Goal: Information Seeking & Learning: Learn about a topic

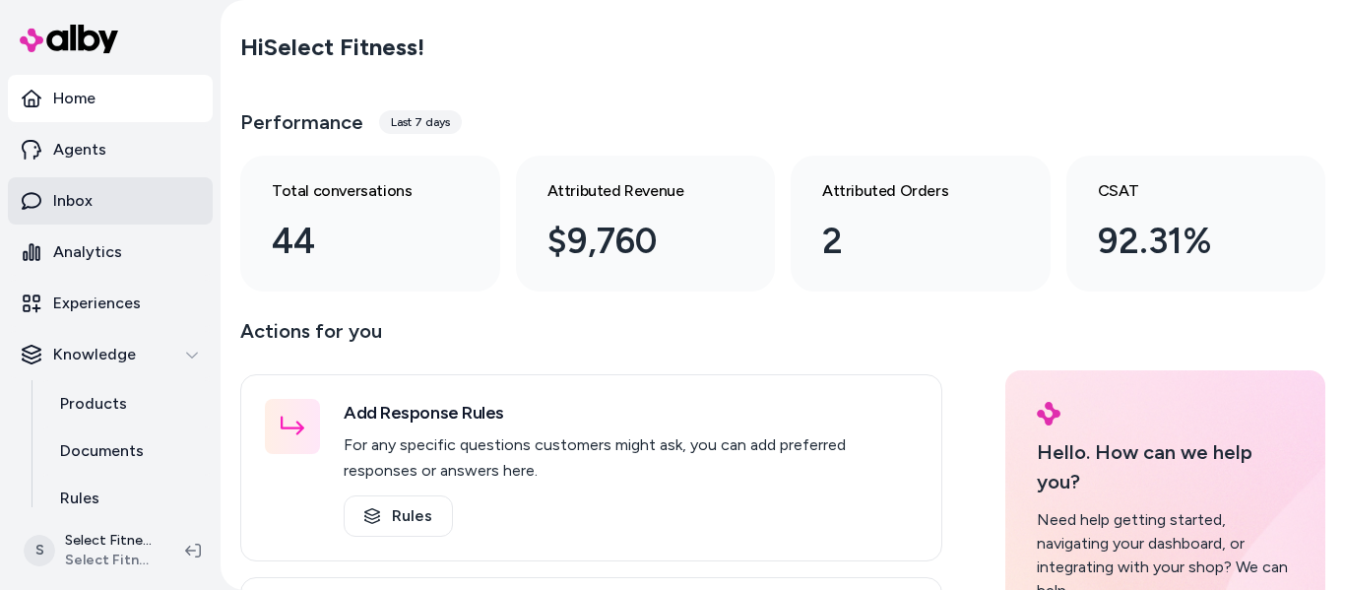
click at [95, 190] on link "Inbox" at bounding box center [110, 200] width 205 height 47
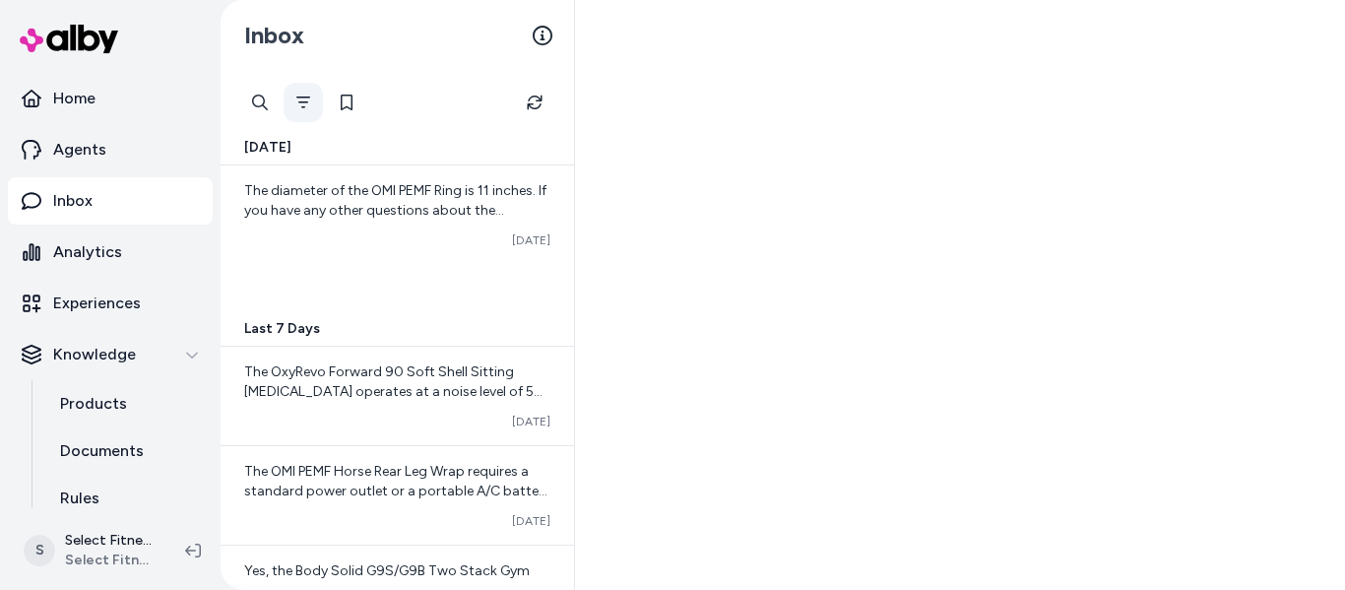
click at [306, 93] on button "Filter" at bounding box center [302, 102] width 39 height 39
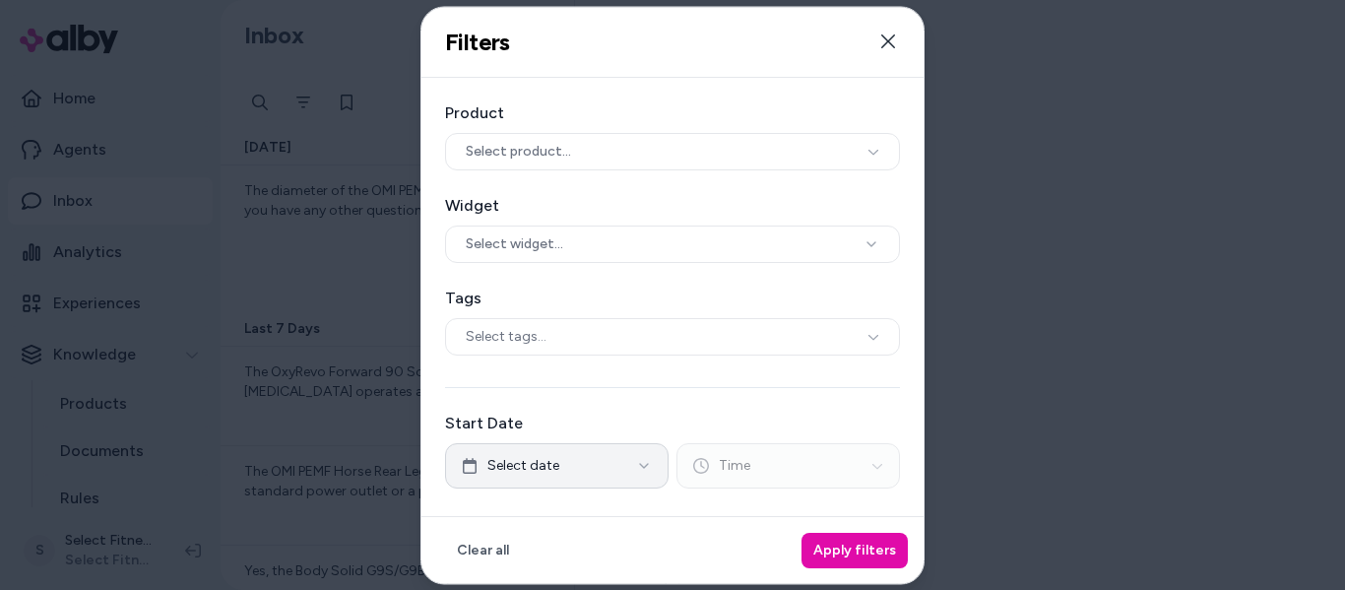
click at [642, 363] on div "Product Select product... Widget Select widget... Tags Select tags... Start Dat…" at bounding box center [672, 452] width 502 height 749
click at [596, 472] on button "Select date" at bounding box center [556, 465] width 223 height 45
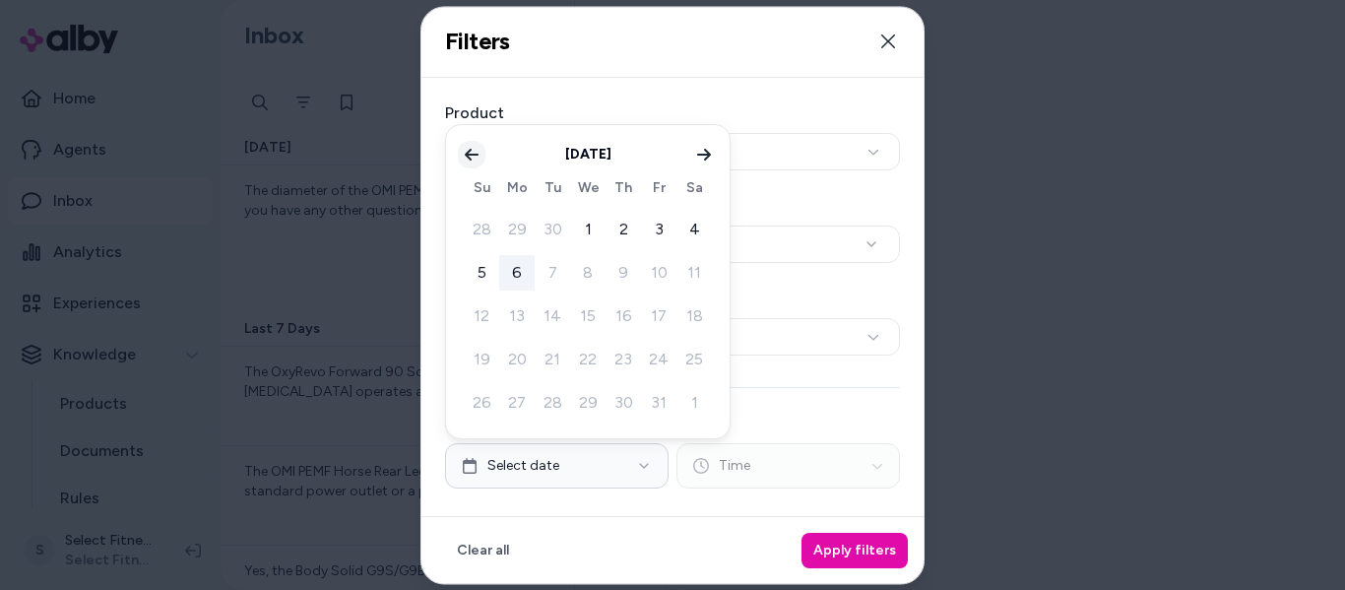
click at [466, 154] on icon "Go to previous month" at bounding box center [472, 155] width 14 height 12
click at [476, 316] on button "14" at bounding box center [481, 315] width 35 height 35
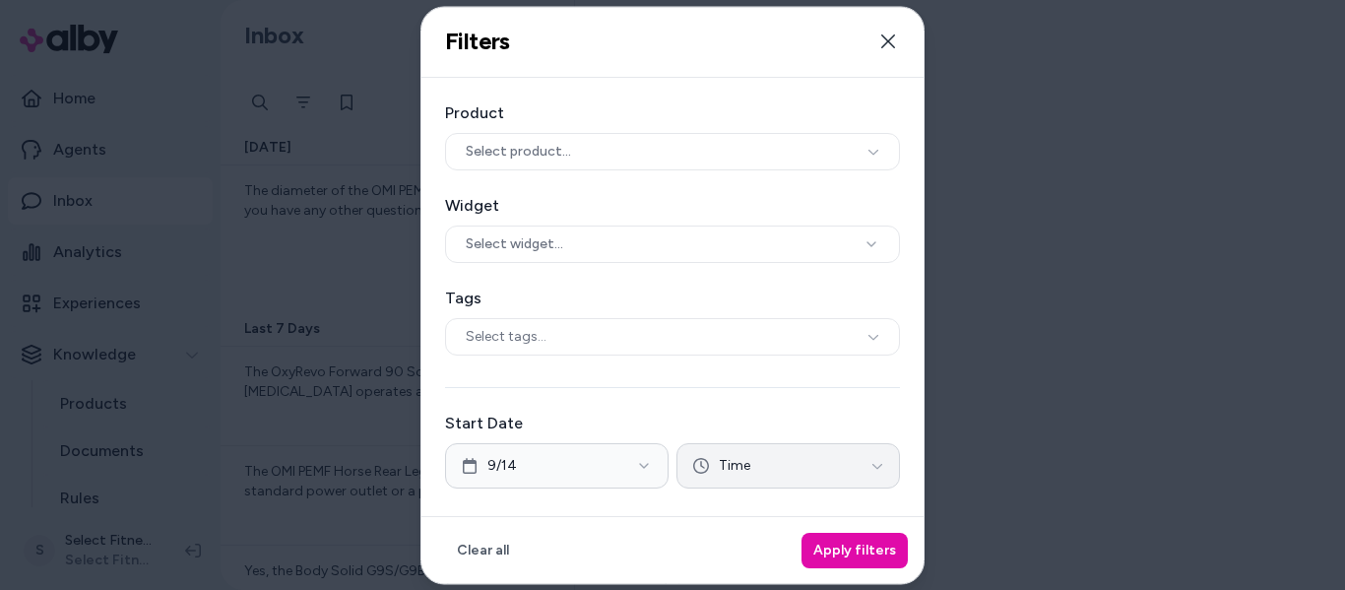
click at [839, 462] on button "Time" at bounding box center [787, 465] width 223 height 45
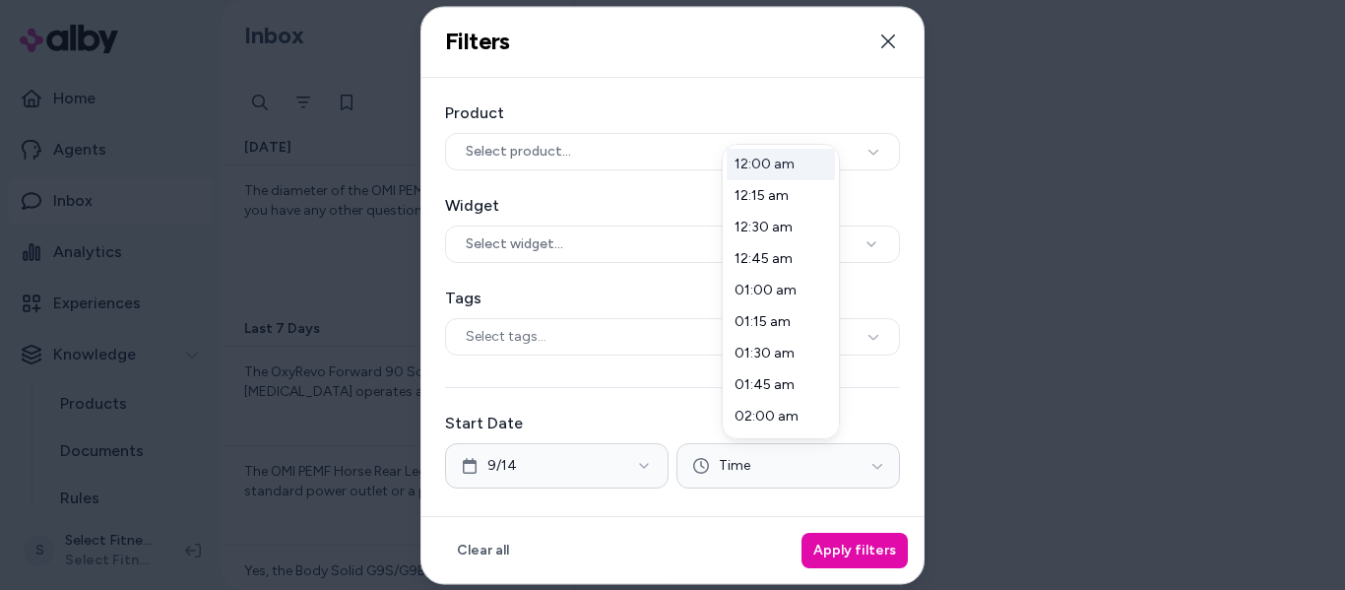
click at [762, 154] on div "12:00 am" at bounding box center [780, 164] width 108 height 31
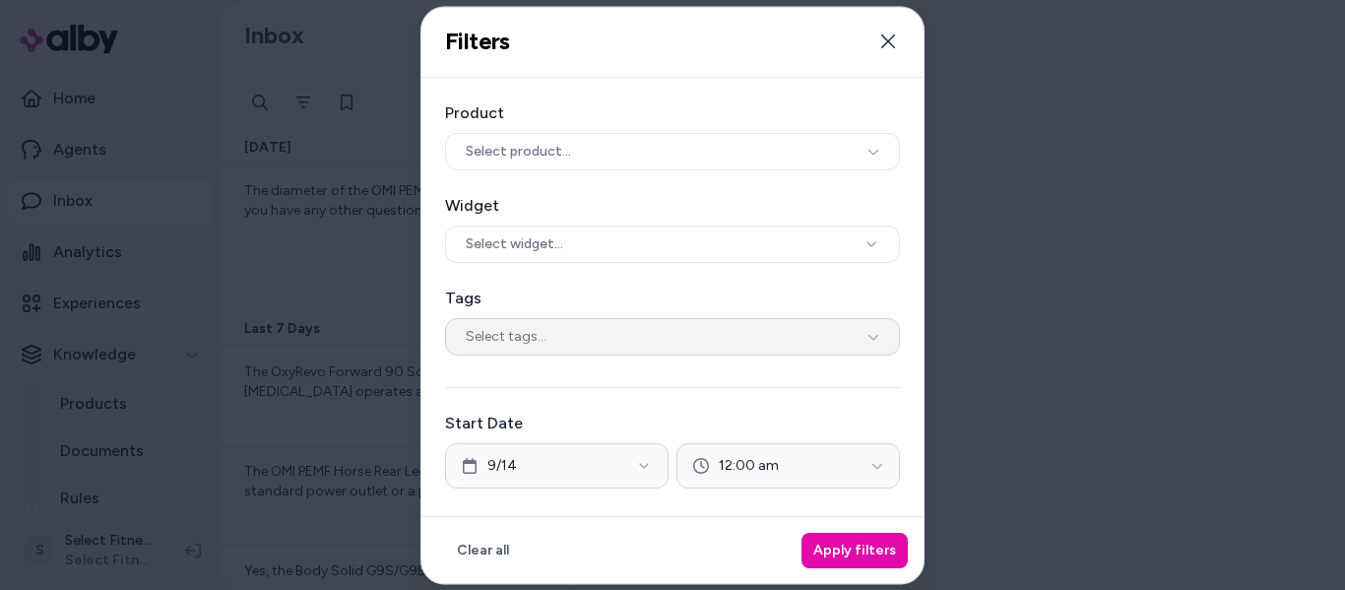
scroll to position [274, 0]
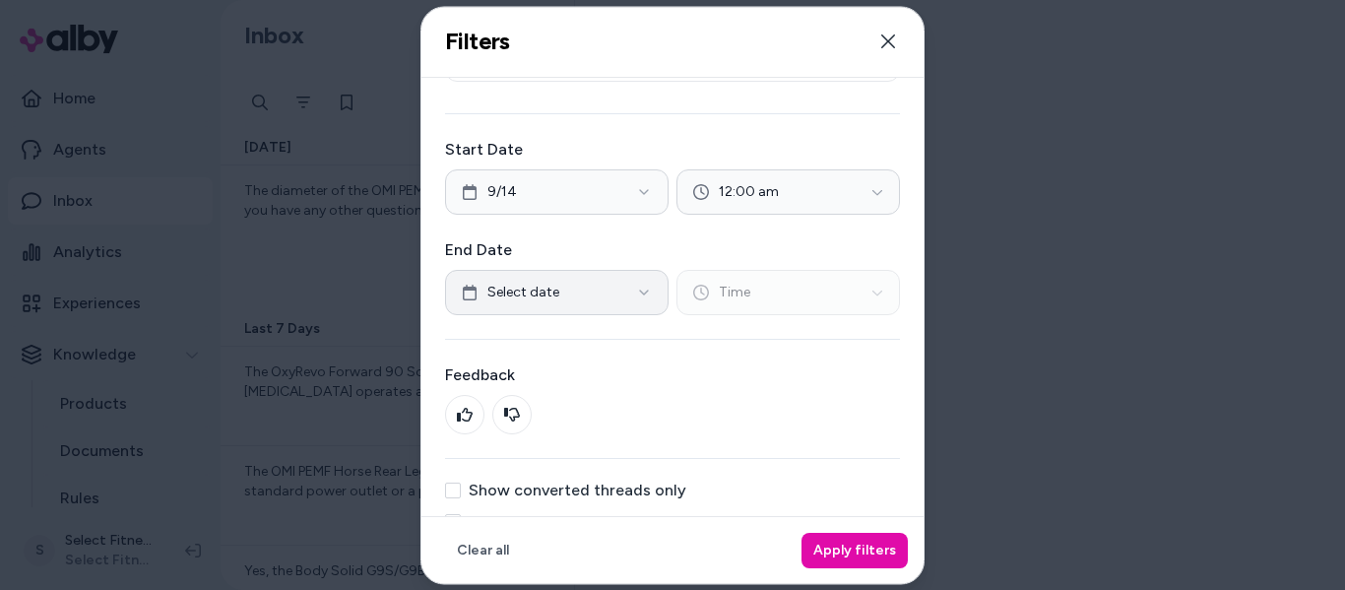
click at [584, 298] on button "Select date" at bounding box center [556, 292] width 223 height 45
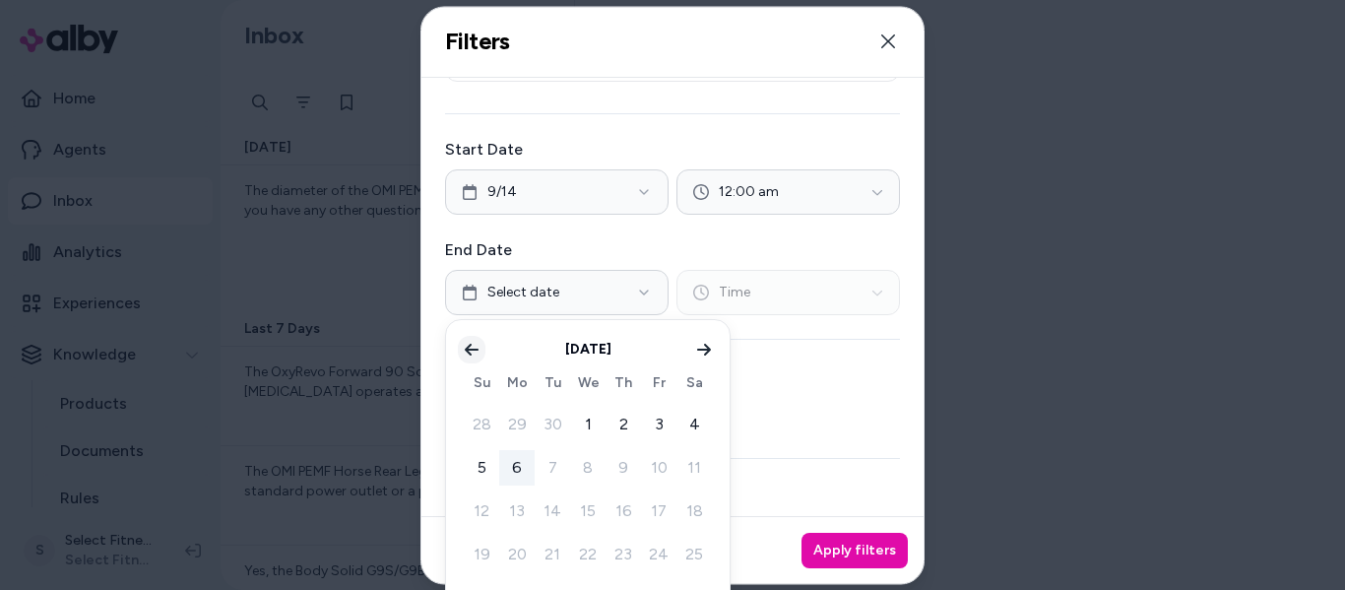
click at [472, 347] on icon "Go to previous month" at bounding box center [472, 350] width 16 height 16
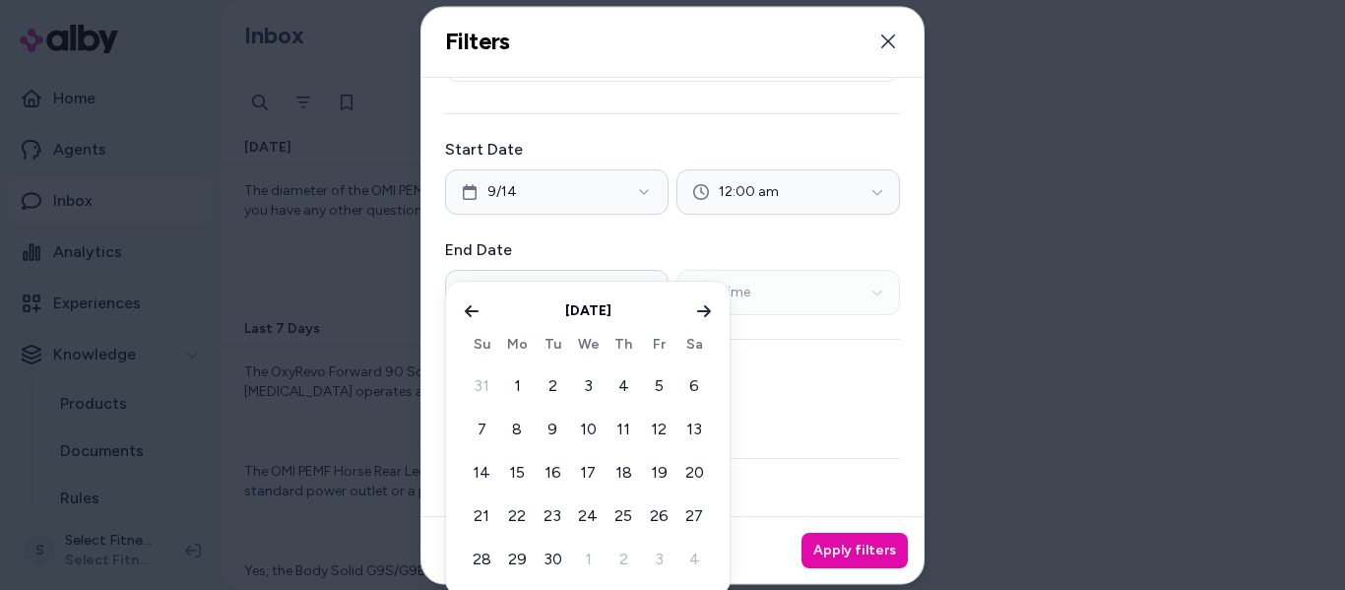
scroll to position [312, 0]
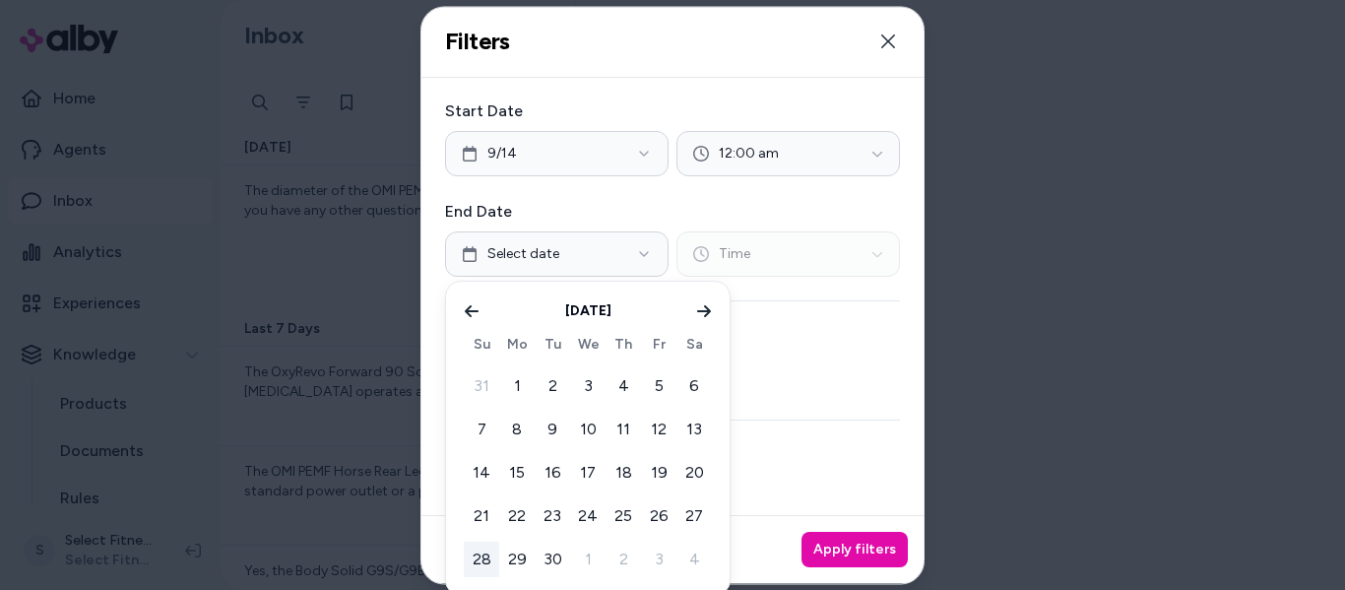
click at [475, 560] on button "28" at bounding box center [481, 558] width 35 height 35
click at [802, 250] on button "Time" at bounding box center [787, 253] width 223 height 45
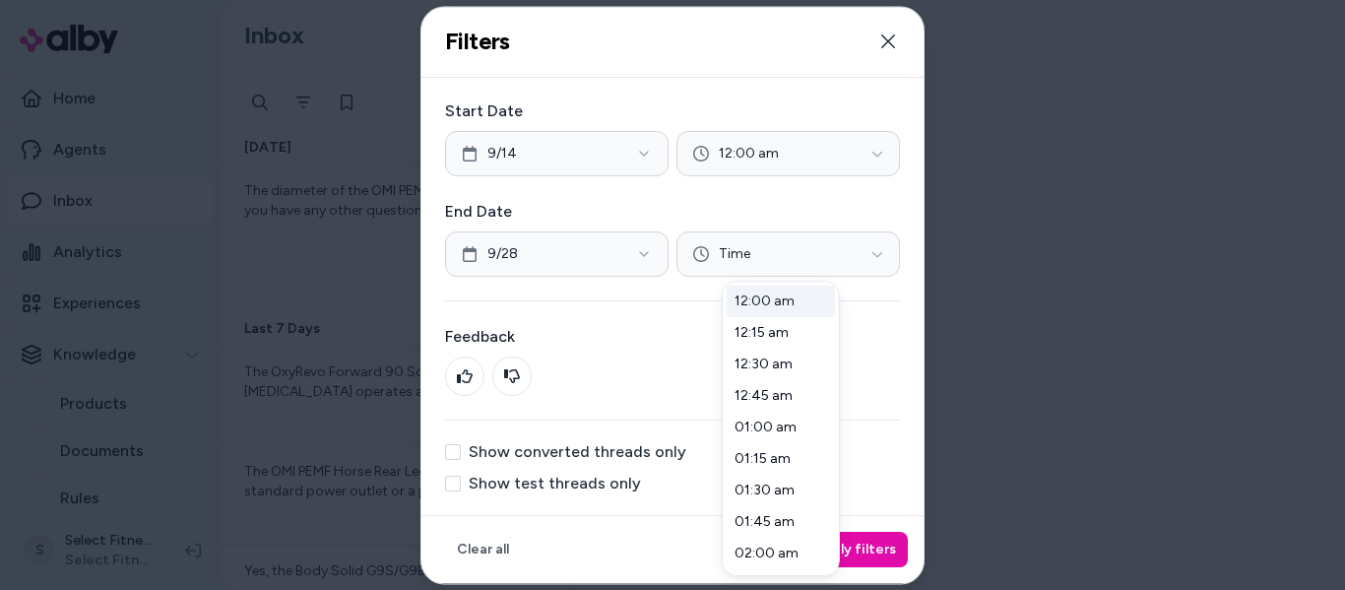
click at [790, 298] on div "12:00 am" at bounding box center [780, 300] width 108 height 31
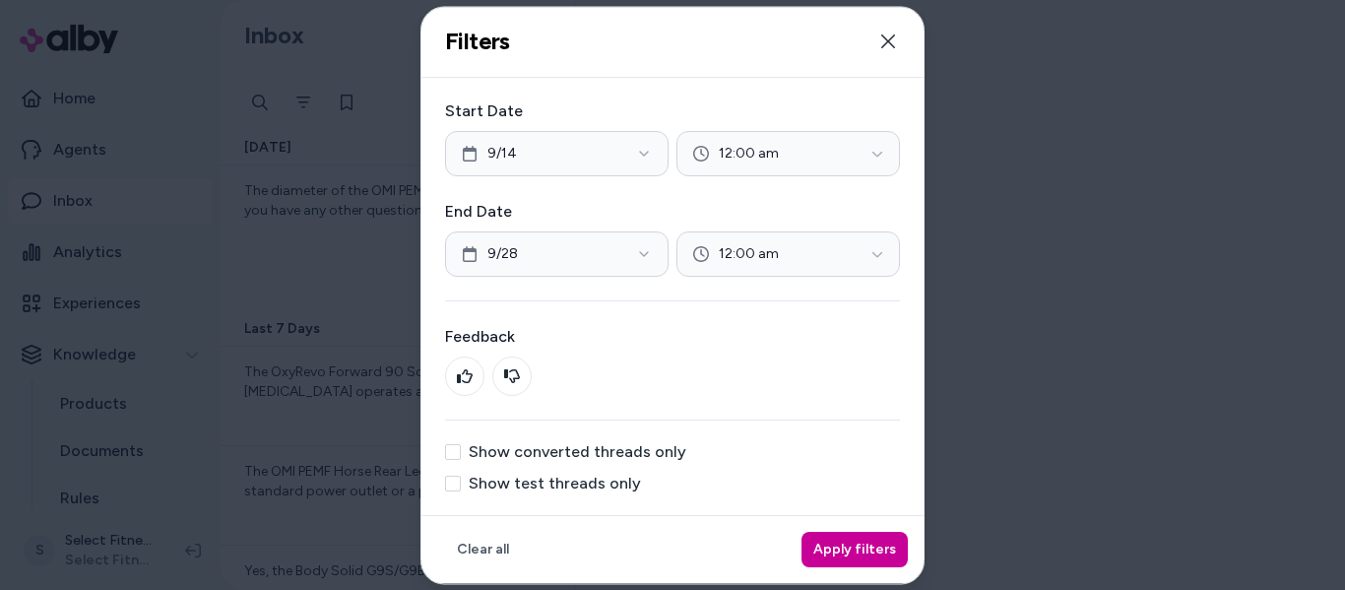
click at [863, 551] on button "Apply filters" at bounding box center [854, 549] width 106 height 35
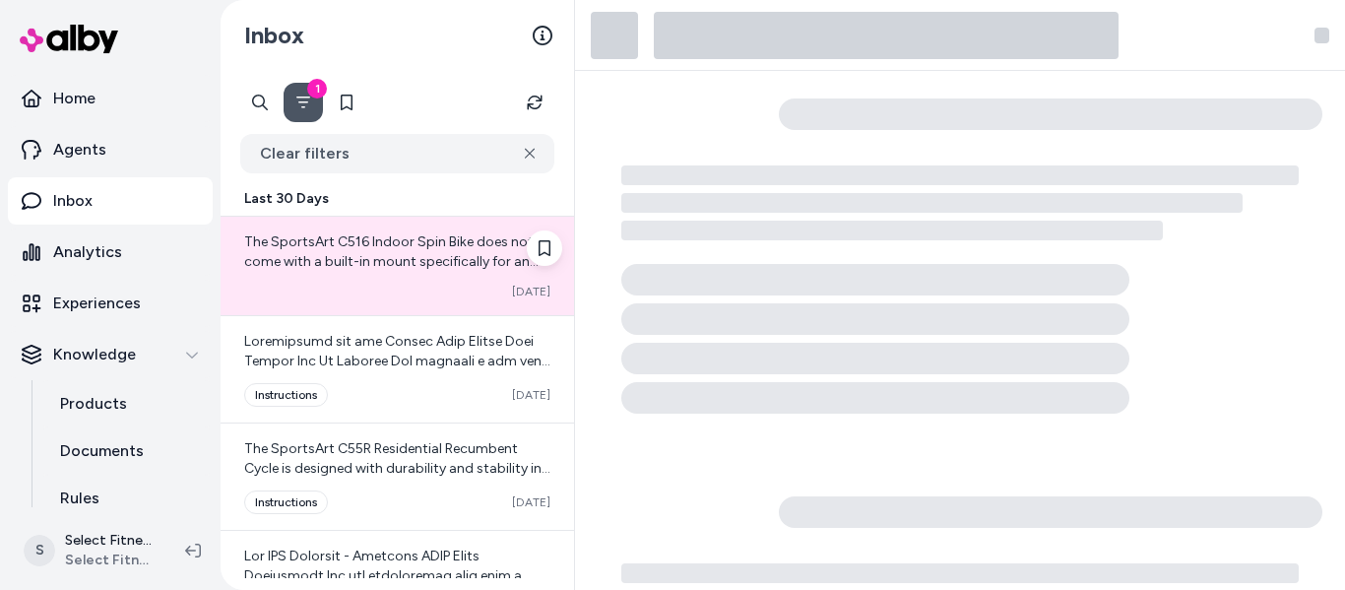
click at [354, 251] on div "The SportsArt C516 Indoor Spin Bike does not come with a built-in mount specifi…" at bounding box center [397, 251] width 306 height 39
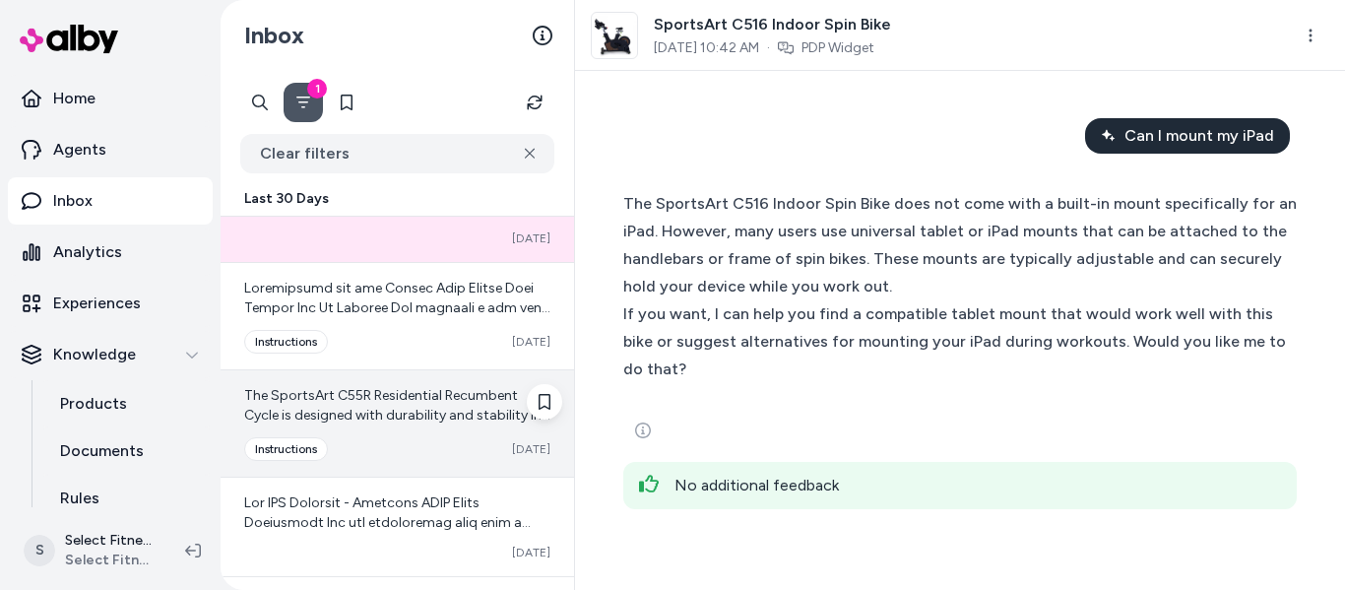
scroll to position [54, 0]
click at [427, 414] on span "The SportsArt C55R Residential Recumbent Cycle is designed with durability and …" at bounding box center [397, 532] width 306 height 292
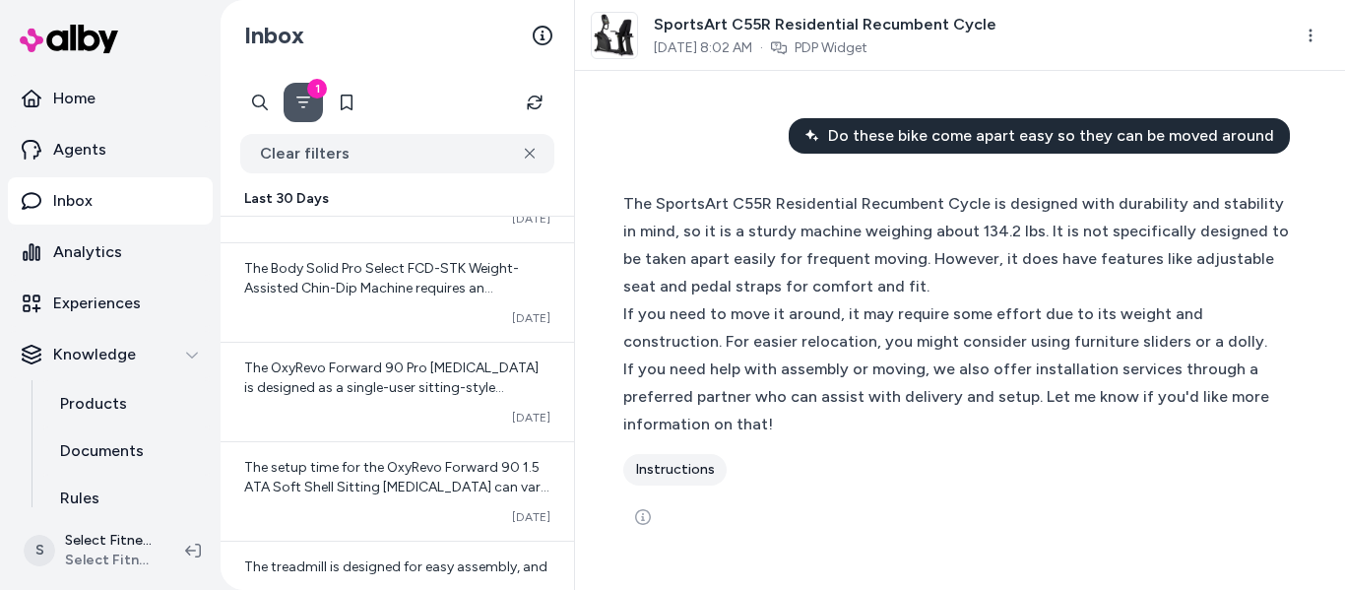
scroll to position [992, 0]
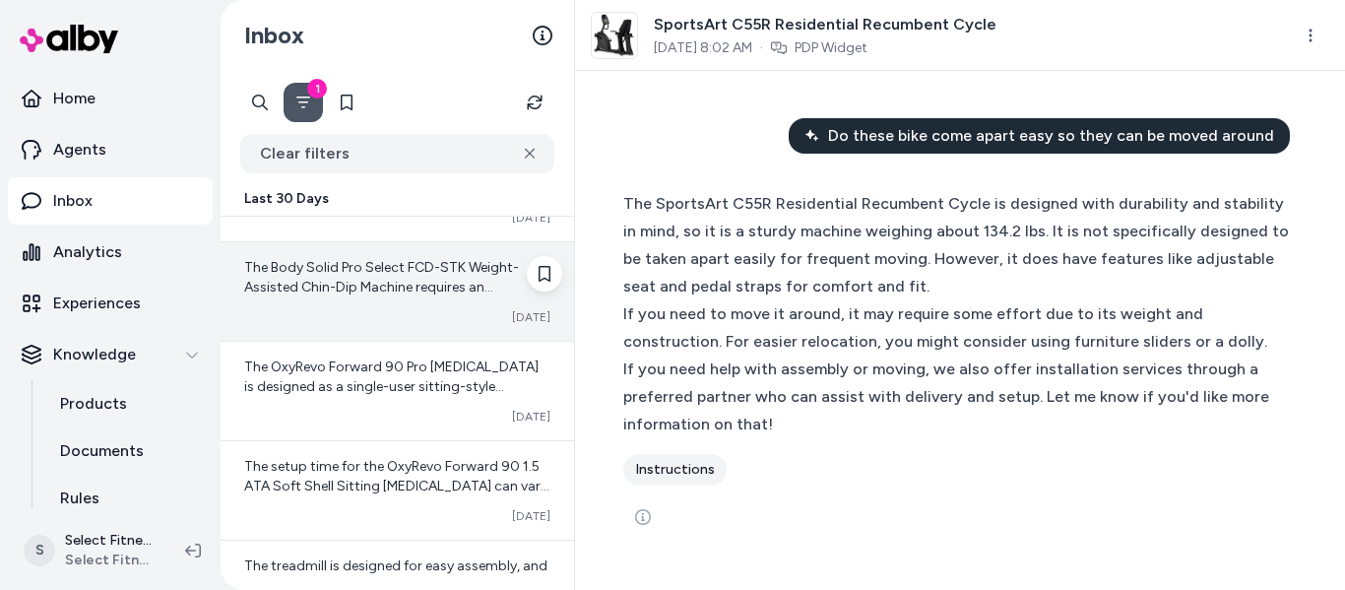
click at [441, 293] on span "The Body Solid Pro Select FCD-STK Weight-Assisted Chin-Dip Machine requires an …" at bounding box center [396, 366] width 305 height 214
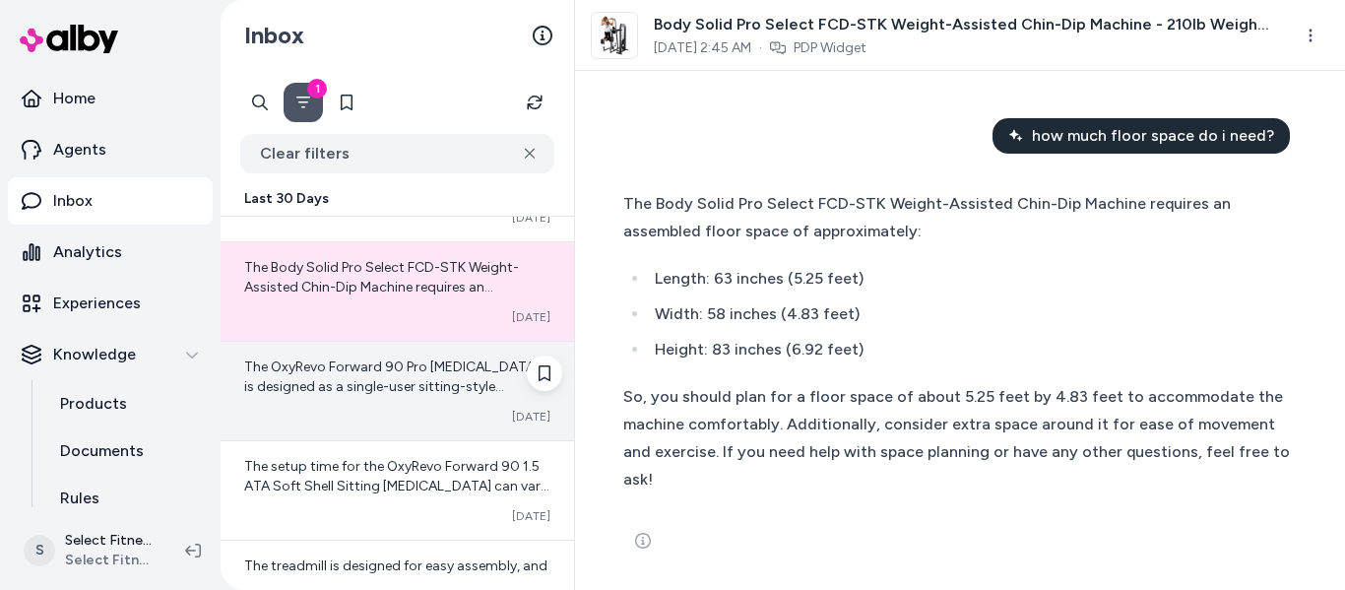
click at [401, 411] on div "Converted [DATE]" at bounding box center [397, 417] width 306 height 16
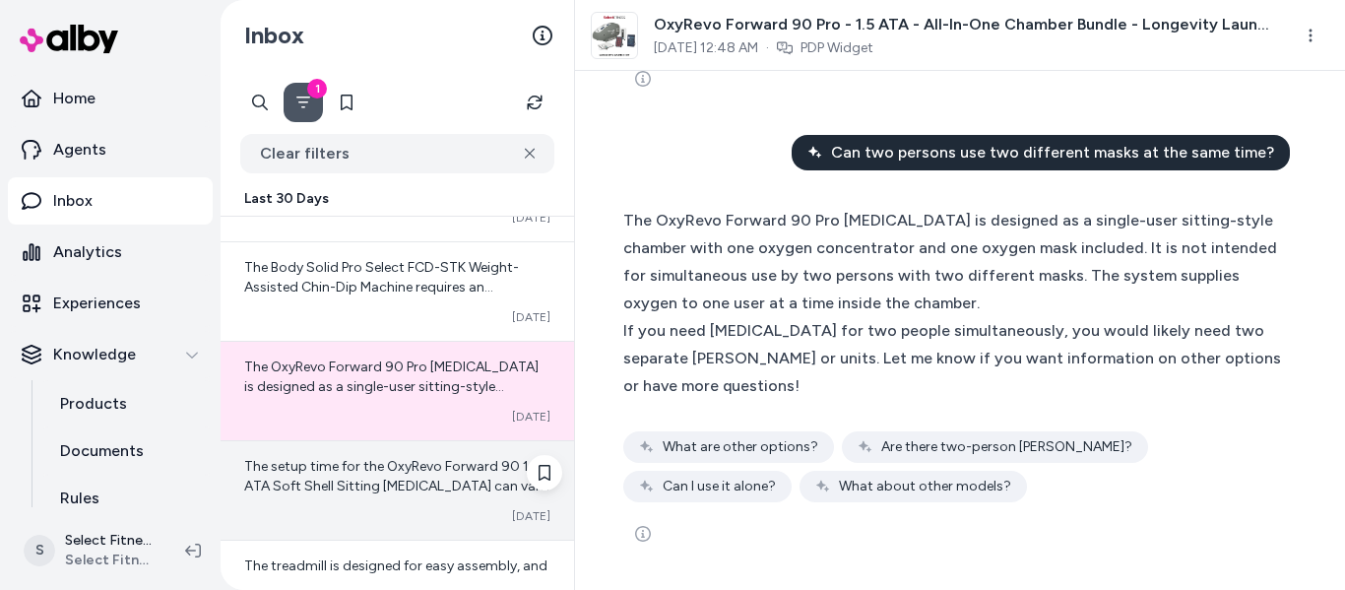
scroll to position [1239, 0]
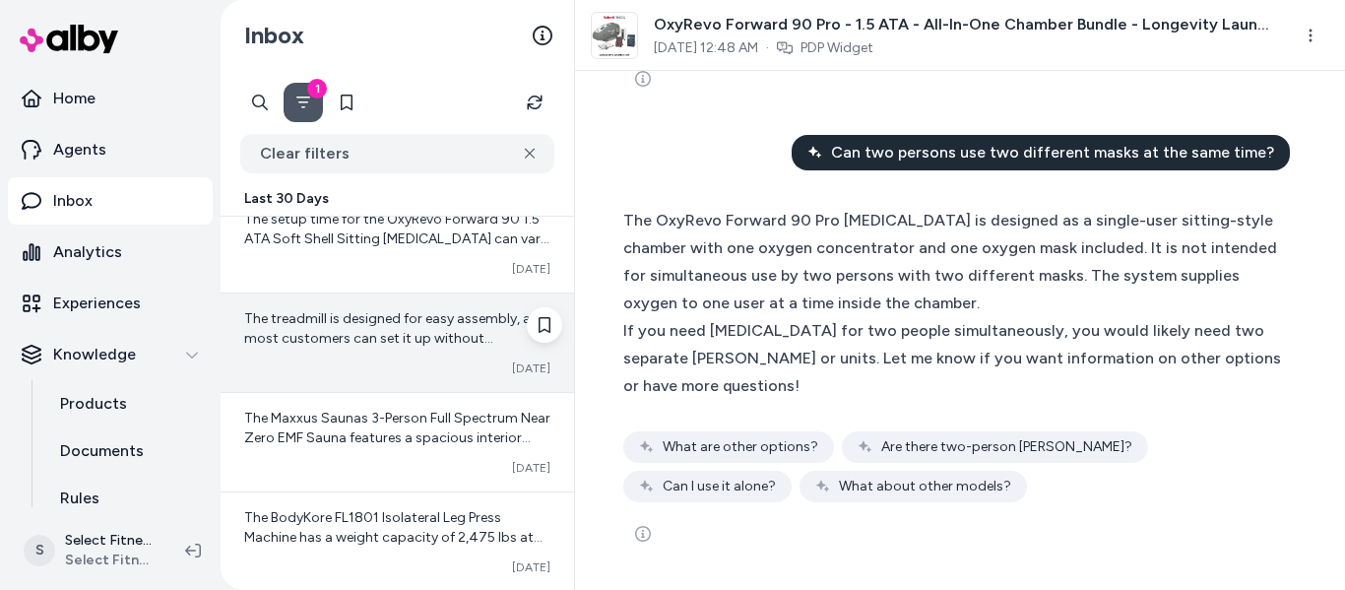
click at [426, 304] on div "The treadmill is designed for easy assembly, and most customers can set it up w…" at bounding box center [396, 342] width 353 height 98
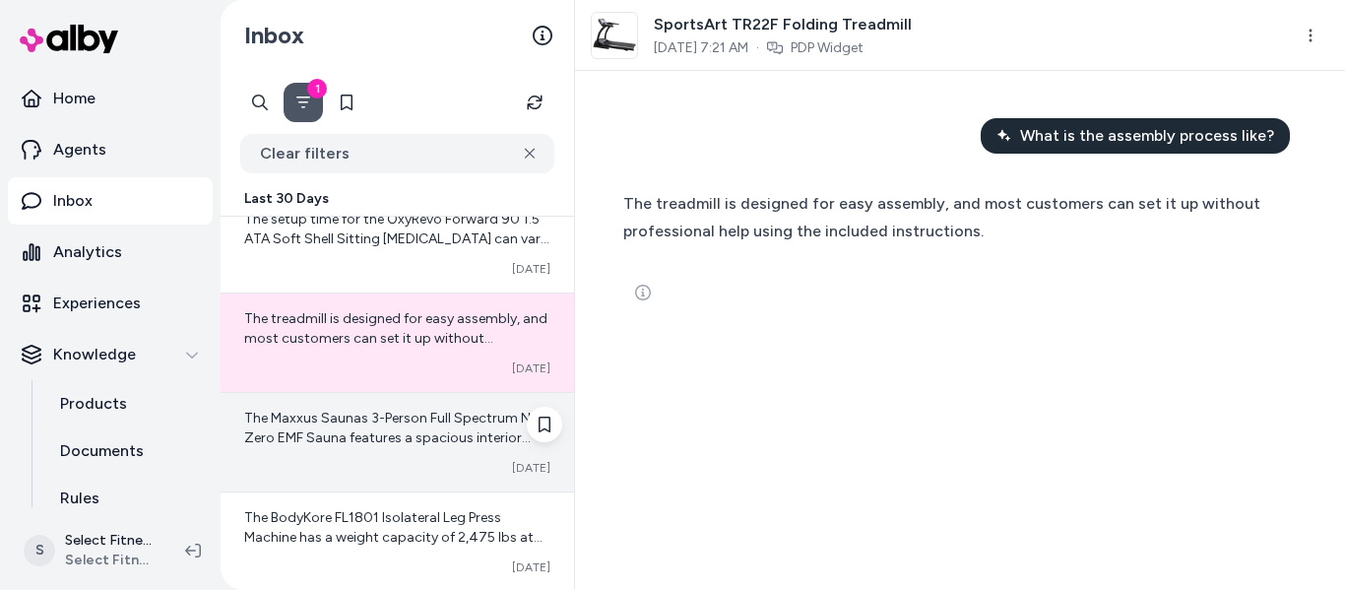
click at [342, 472] on div "Converted [DATE]" at bounding box center [397, 468] width 306 height 16
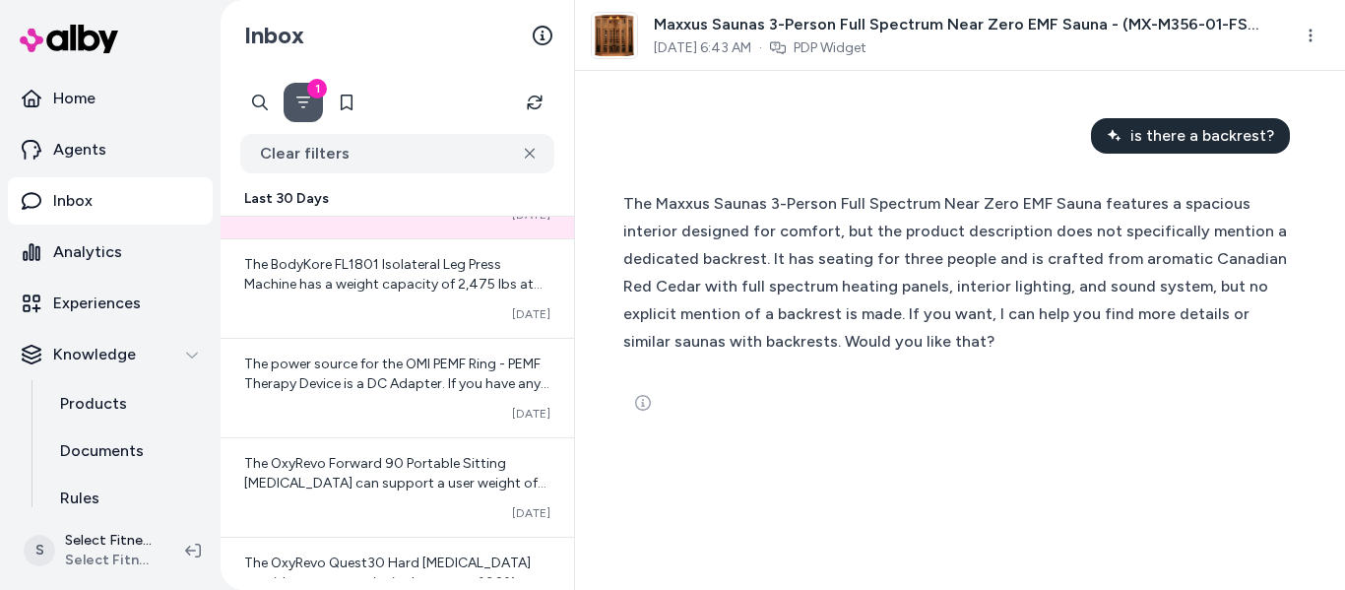
scroll to position [1493, 0]
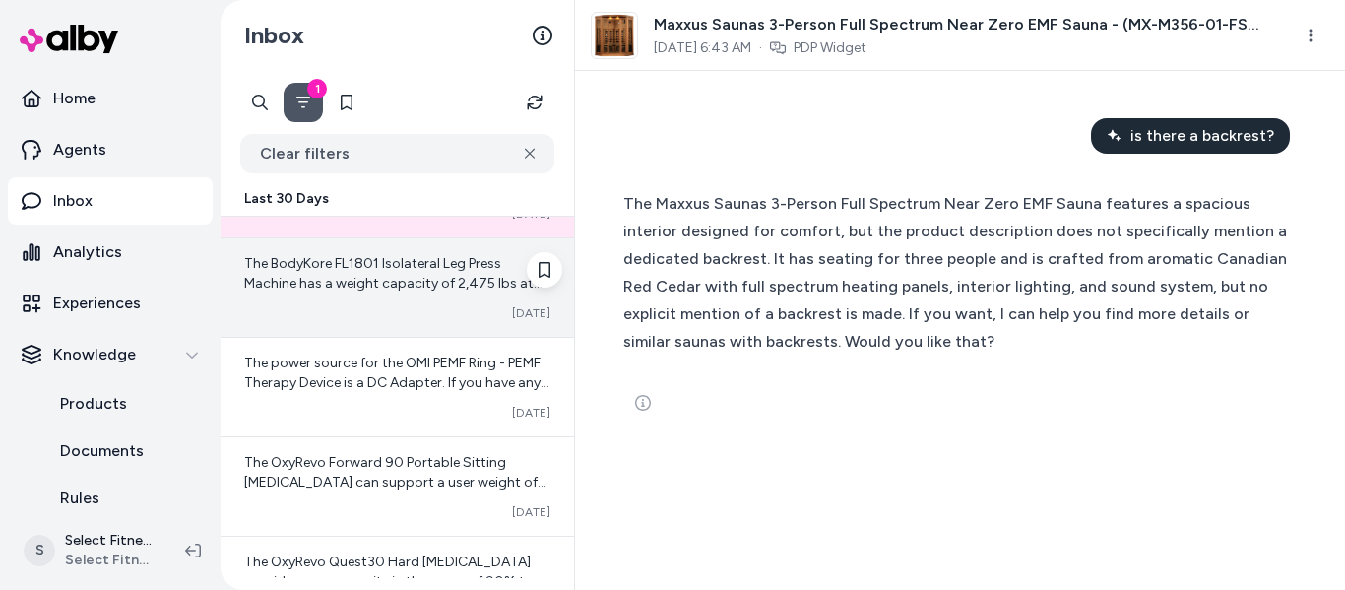
click at [414, 283] on span "The BodyKore FL1801 Isolateral Leg Press Machine has a weight capacity of 2,475…" at bounding box center [393, 302] width 298 height 95
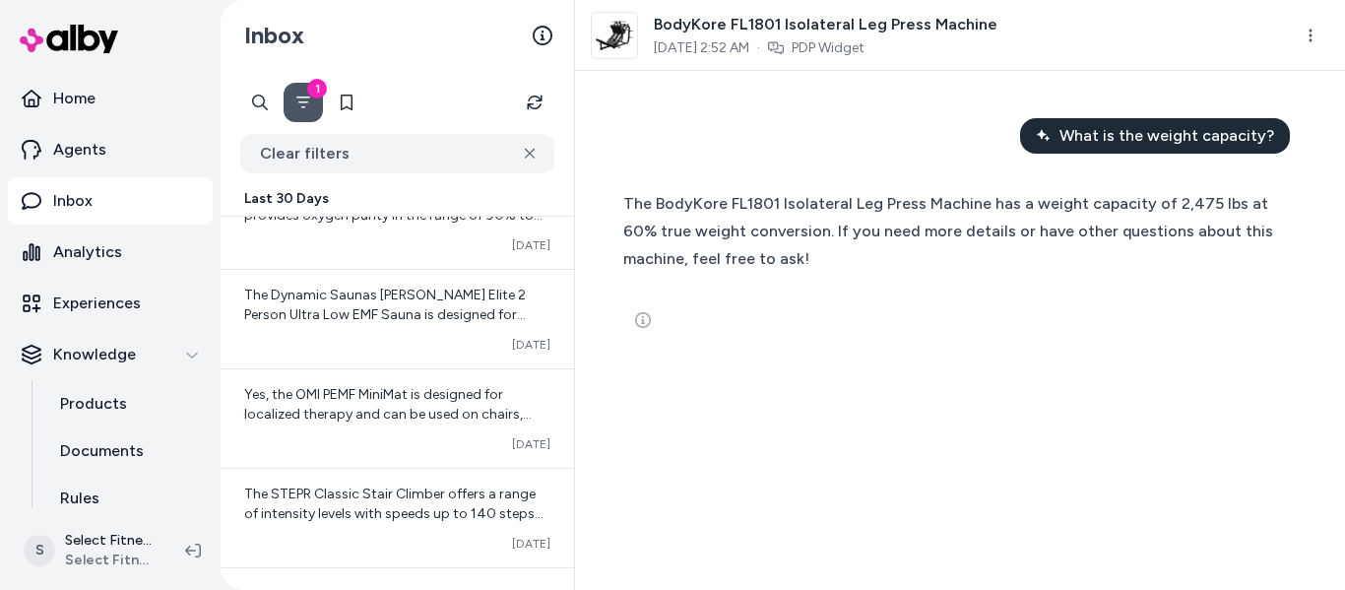
scroll to position [1860, 0]
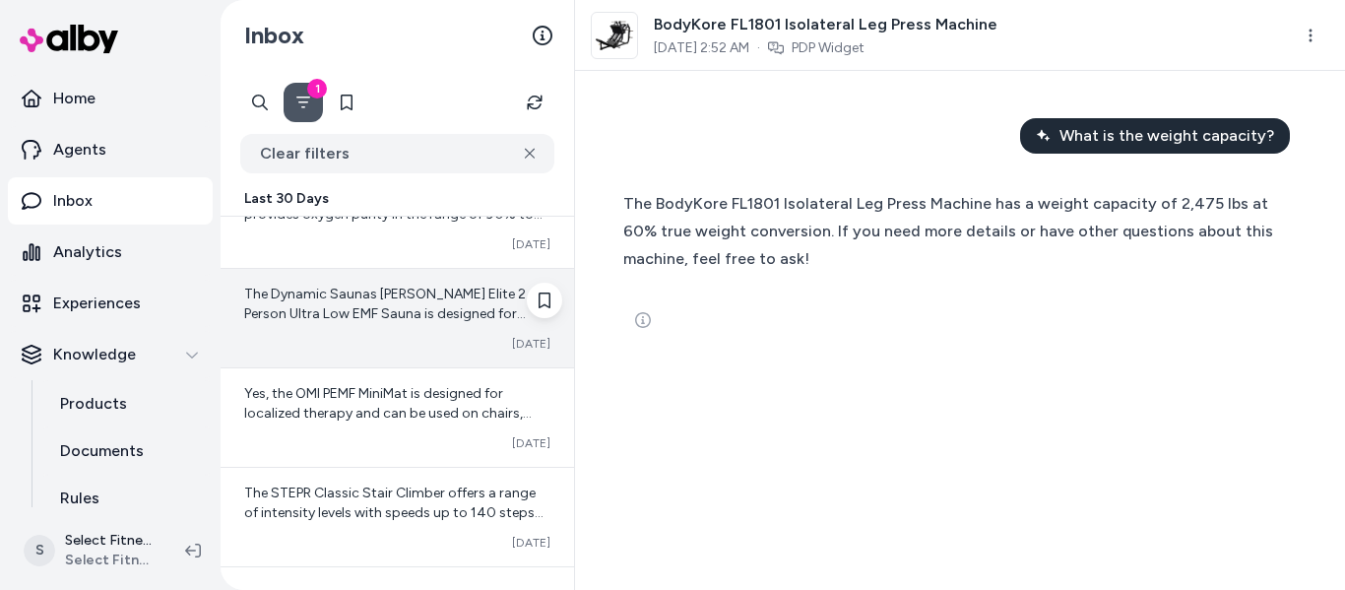
click at [379, 311] on span "The Dynamic Saunas [PERSON_NAME] Elite 2 Person Ultra Low EMF Sauna is designed…" at bounding box center [397, 362] width 306 height 155
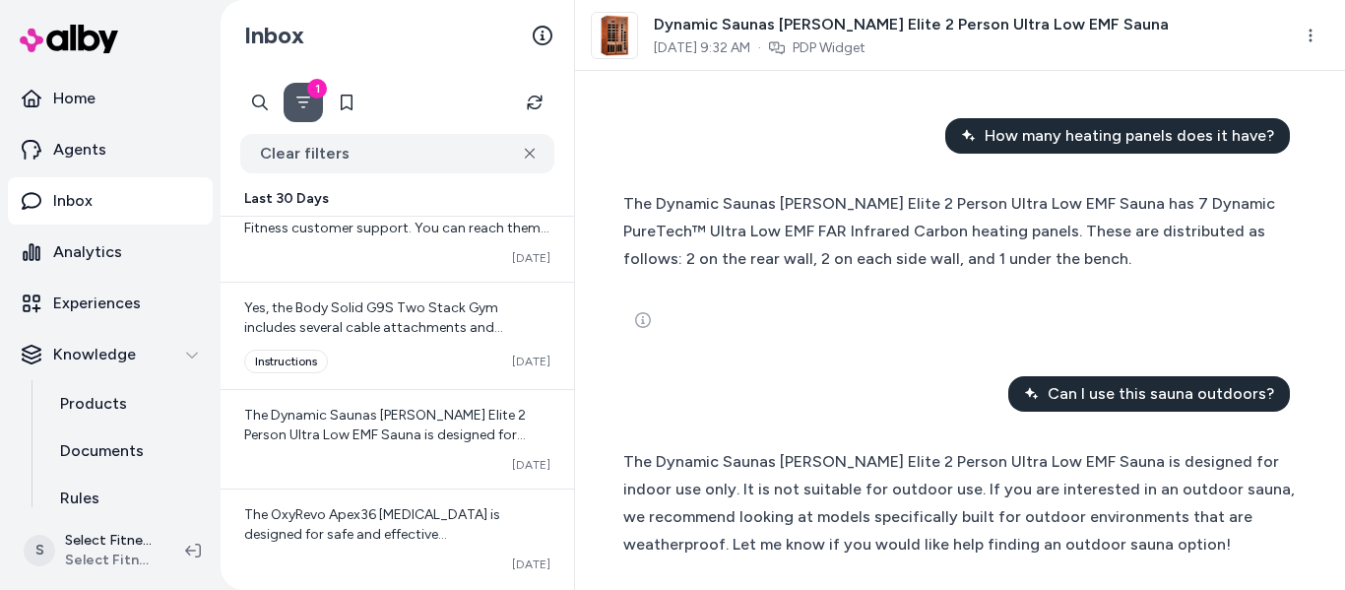
scroll to position [2252, 0]
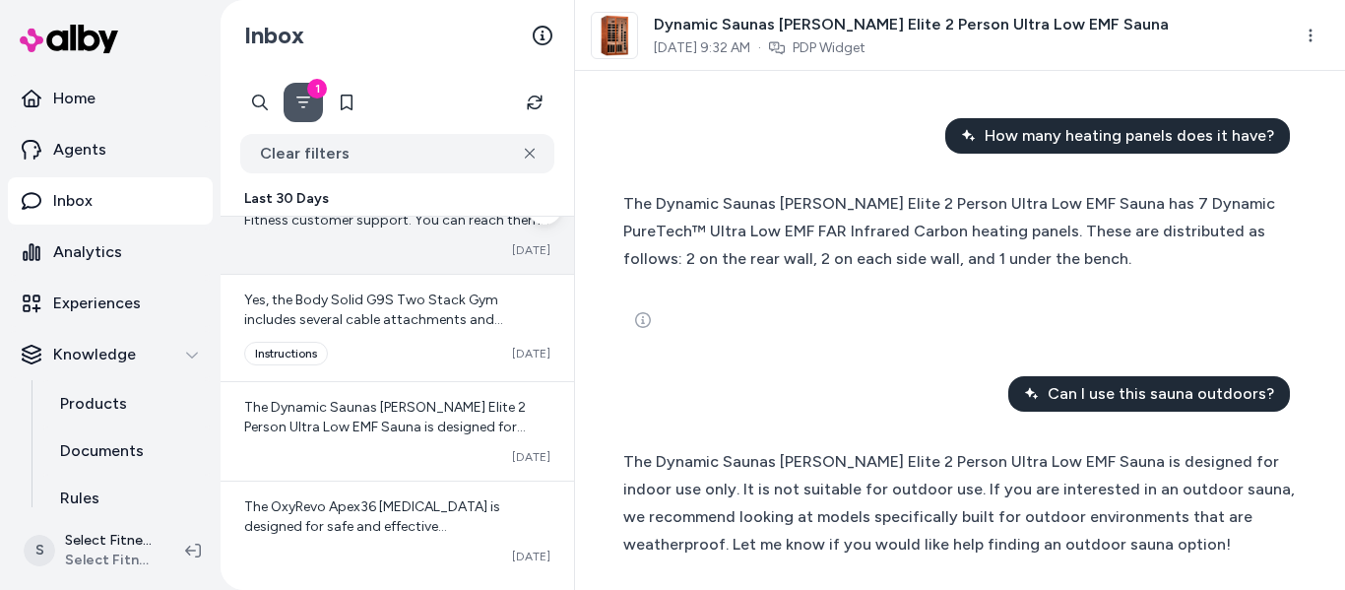
click at [412, 250] on div "Converted [DATE]" at bounding box center [397, 250] width 306 height 16
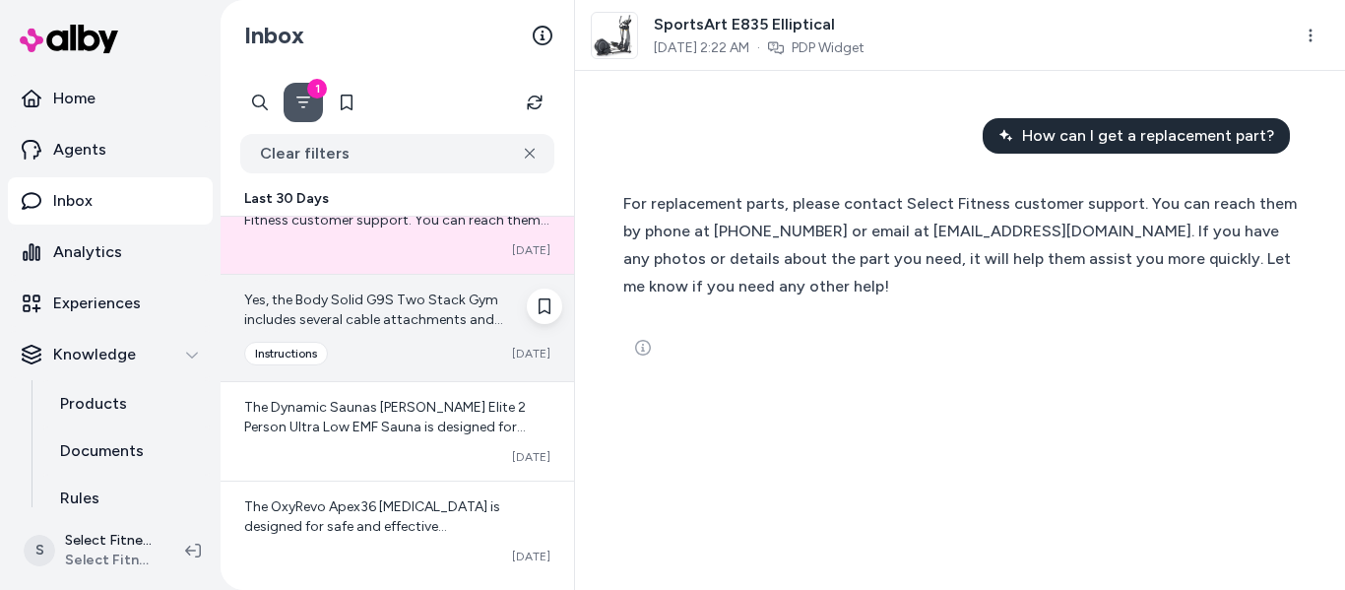
click at [439, 324] on span "Yes, the Body Solid G9S Two Stack Gym includes several cable attachments and ac…" at bounding box center [395, 378] width 302 height 174
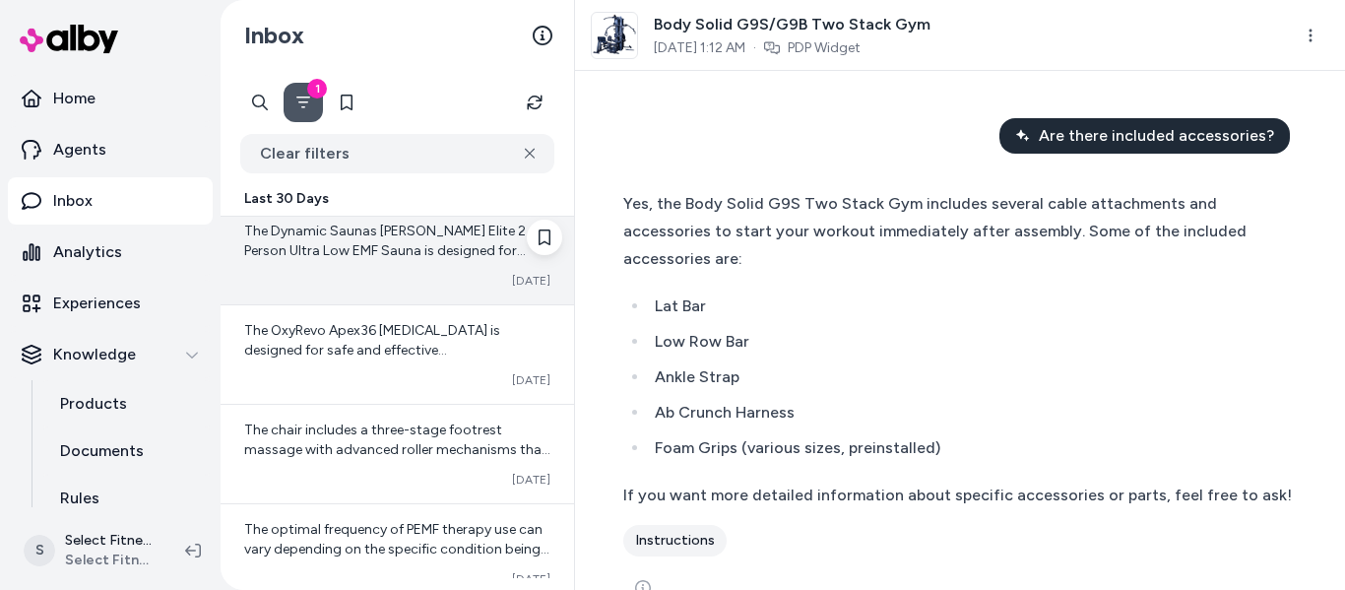
scroll to position [2447, 0]
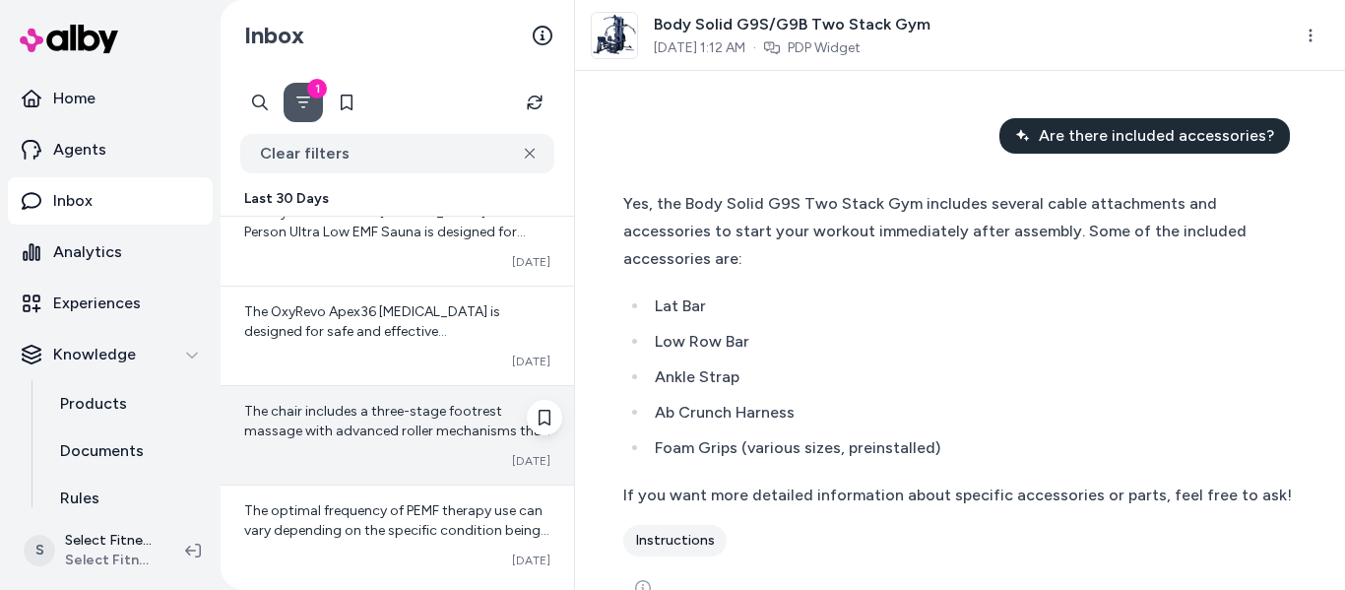
click at [379, 433] on span "The chair includes a three-stage footrest massage with advanced roller mechanis…" at bounding box center [397, 441] width 306 height 76
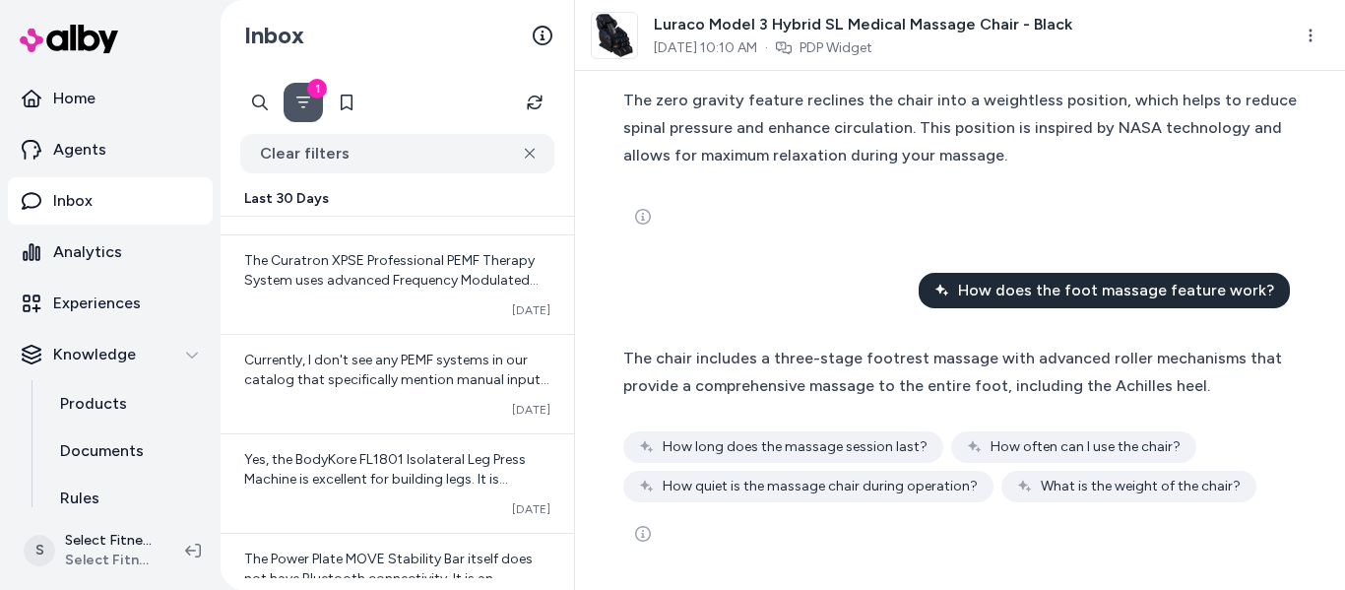
scroll to position [3211, 0]
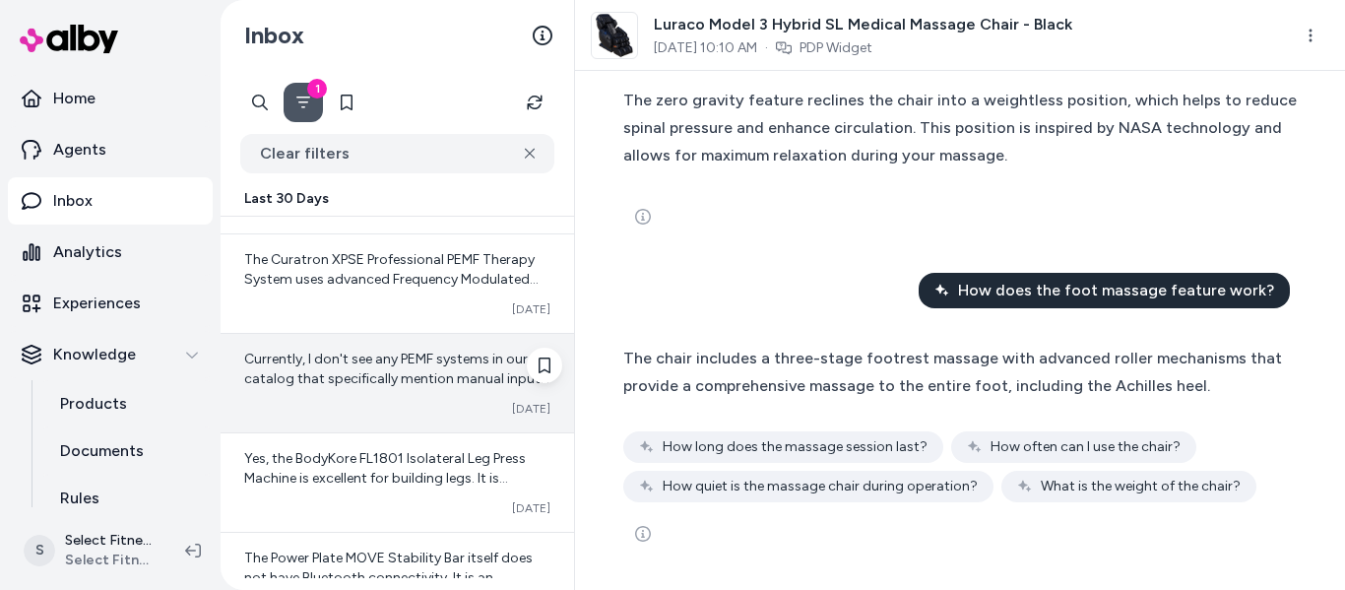
click at [357, 346] on div "Currently, I don't see any PEMF systems in our catalog that specifically mentio…" at bounding box center [396, 383] width 353 height 98
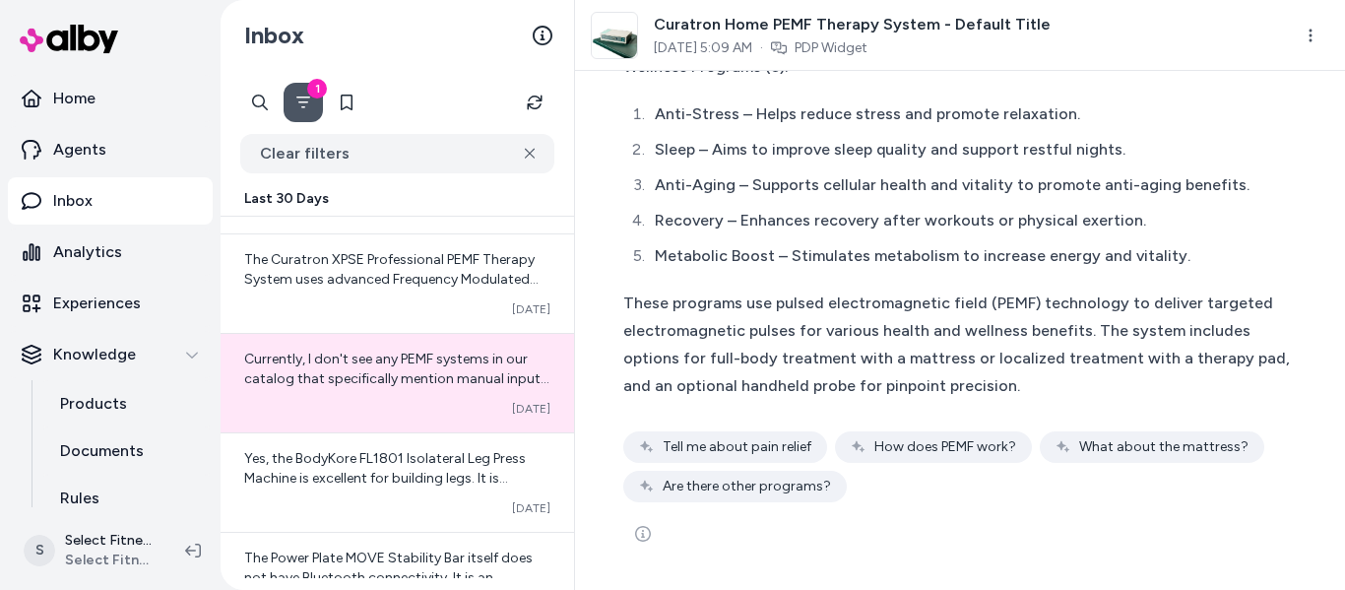
scroll to position [2030, 0]
